Goal: Information Seeking & Learning: Learn about a topic

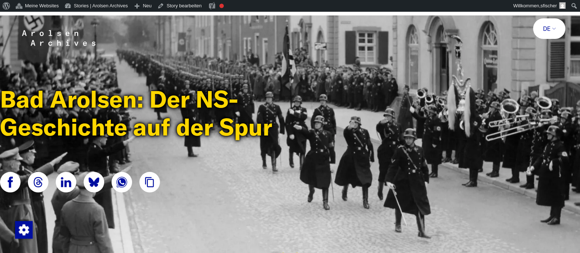
click at [547, 27] on button "de" at bounding box center [549, 28] width 18 height 7
click at [537, 52] on link "English" at bounding box center [540, 58] width 34 height 14
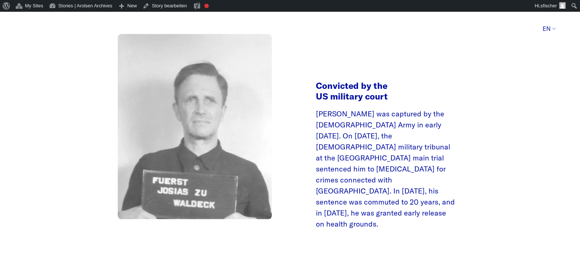
scroll to position [2428, 0]
